Goal: Task Accomplishment & Management: Use online tool/utility

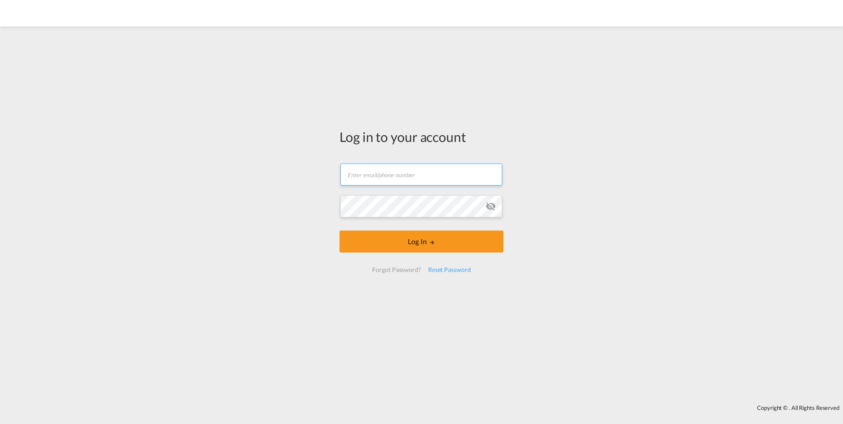
click at [391, 179] on input "text" at bounding box center [421, 175] width 162 height 22
type input "[PERSON_NAME][EMAIL_ADDRESS][DOMAIN_NAME]"
click at [340, 231] on button "Log In" at bounding box center [422, 242] width 164 height 22
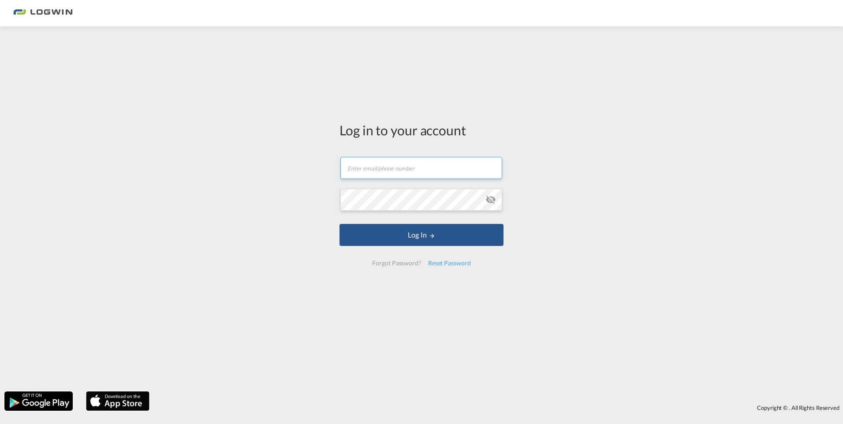
click at [445, 161] on input "text" at bounding box center [421, 168] width 162 height 22
type input "[PERSON_NAME][EMAIL_ADDRESS][DOMAIN_NAME]"
click at [340, 224] on button "Log In" at bounding box center [422, 235] width 164 height 22
